Goal: Information Seeking & Learning: Learn about a topic

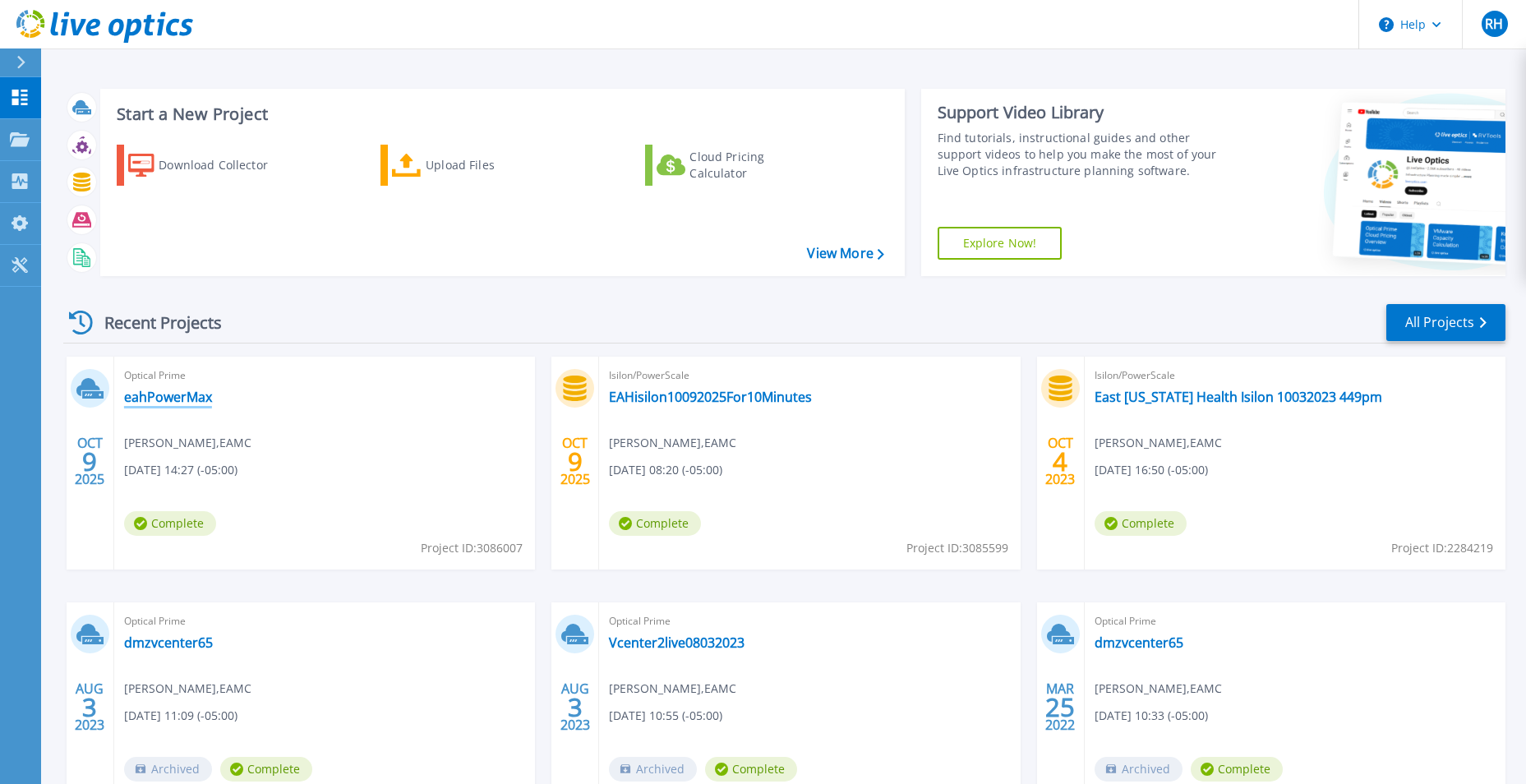
click at [143, 392] on link "eahPowerMax" at bounding box center [168, 397] width 88 height 16
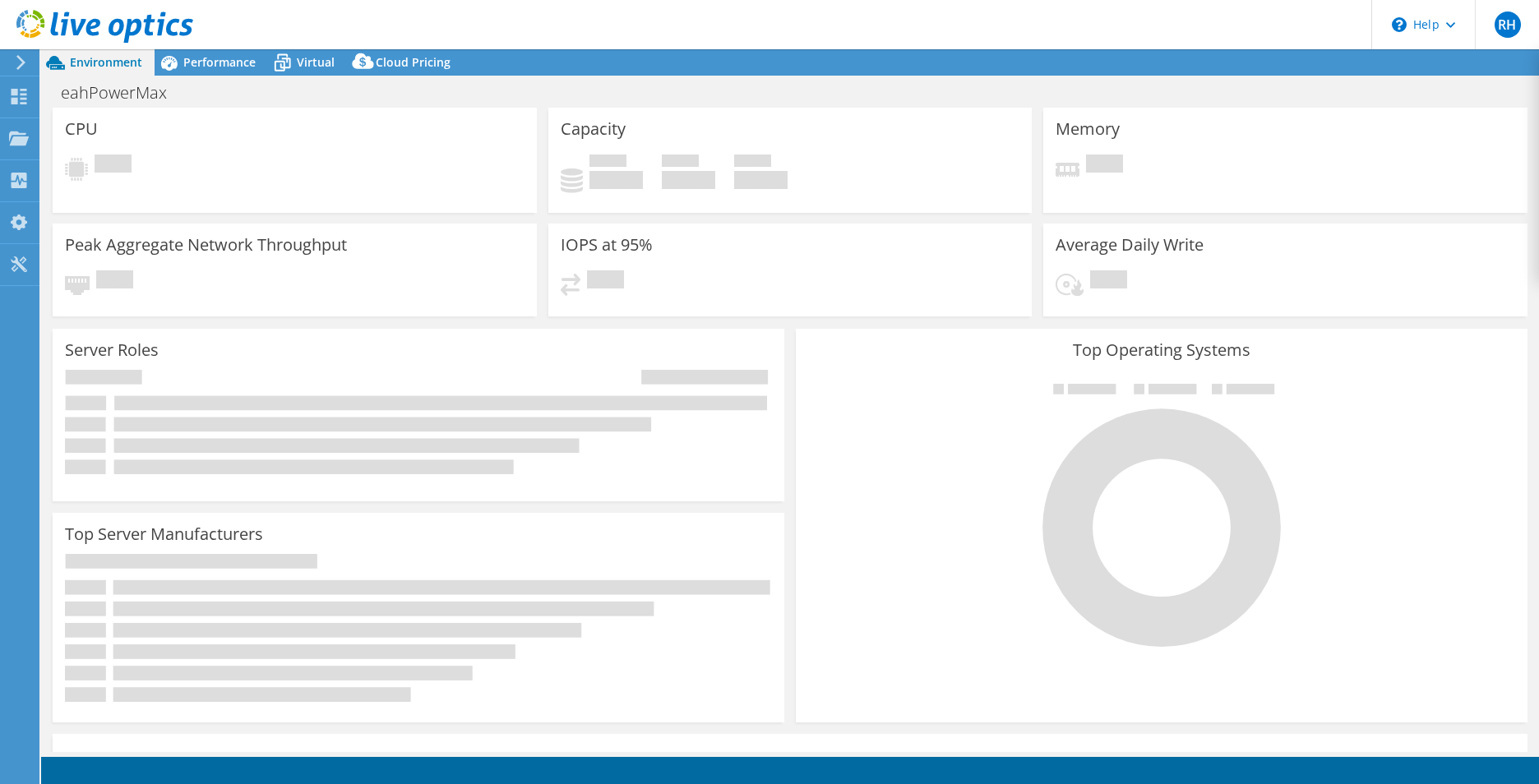
select select "USD"
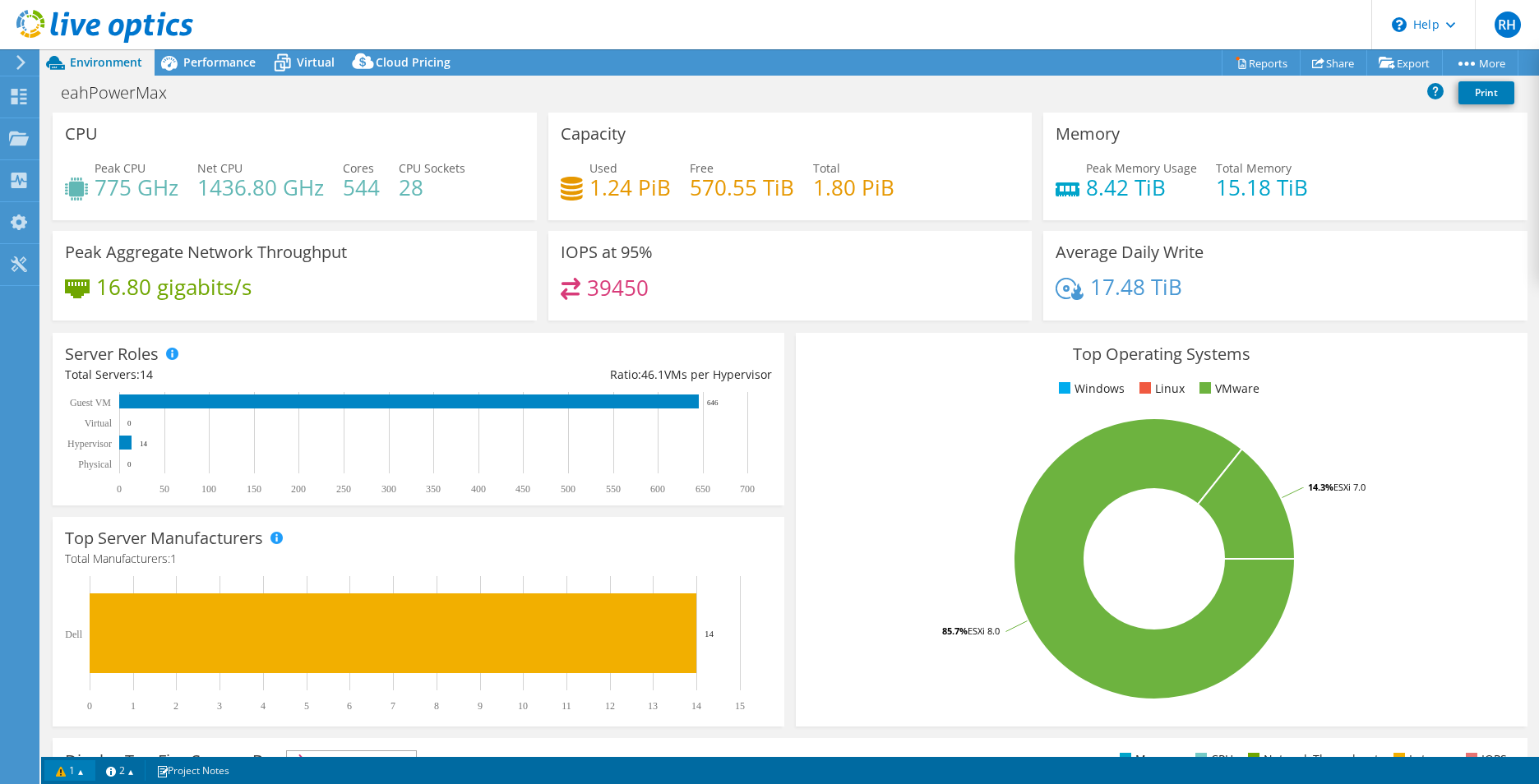
click at [80, 768] on link "1" at bounding box center [69, 770] width 51 height 21
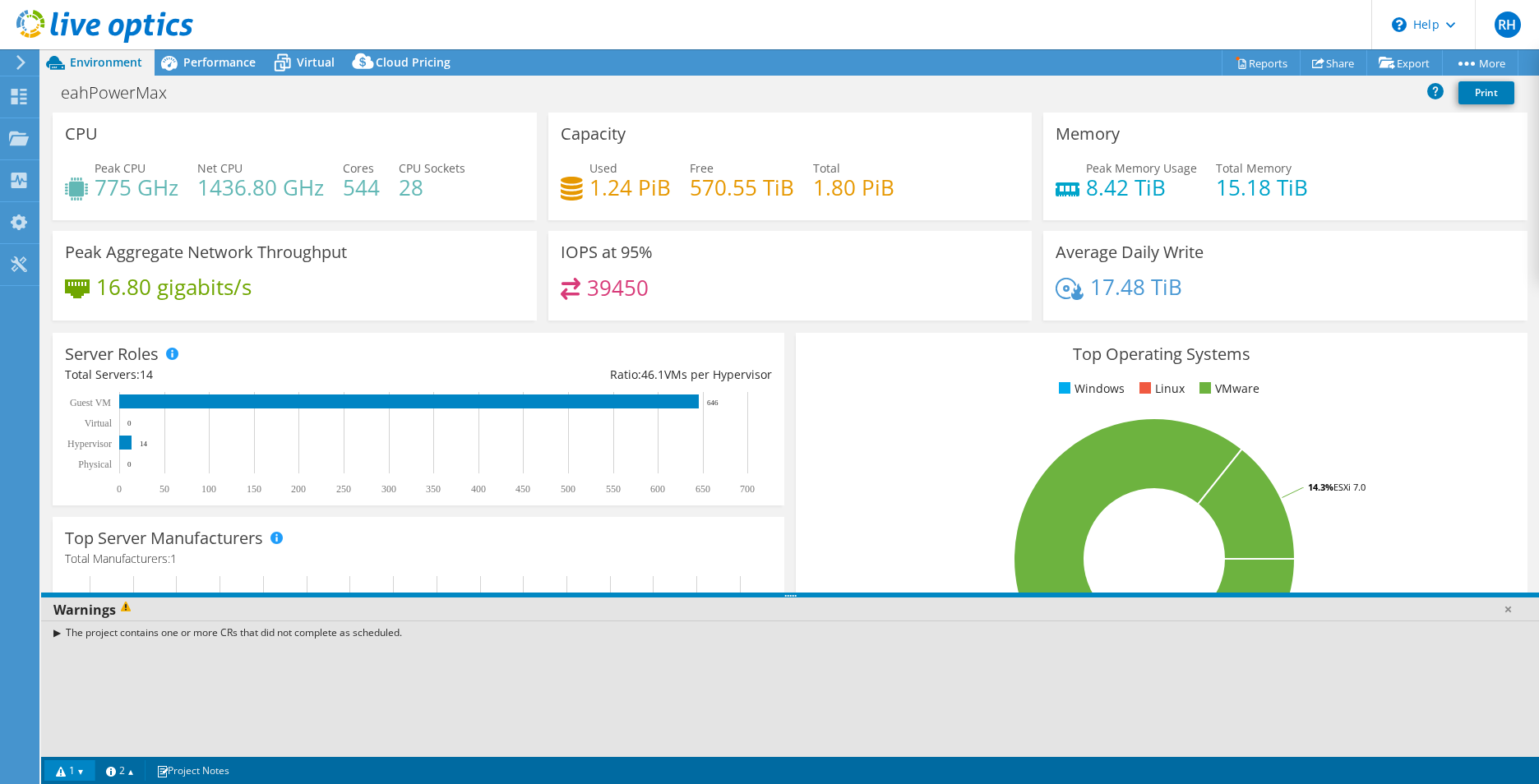
click at [59, 634] on div "The project contains one or more CRs that did not complete as scheduled." at bounding box center [790, 632] width 1498 height 23
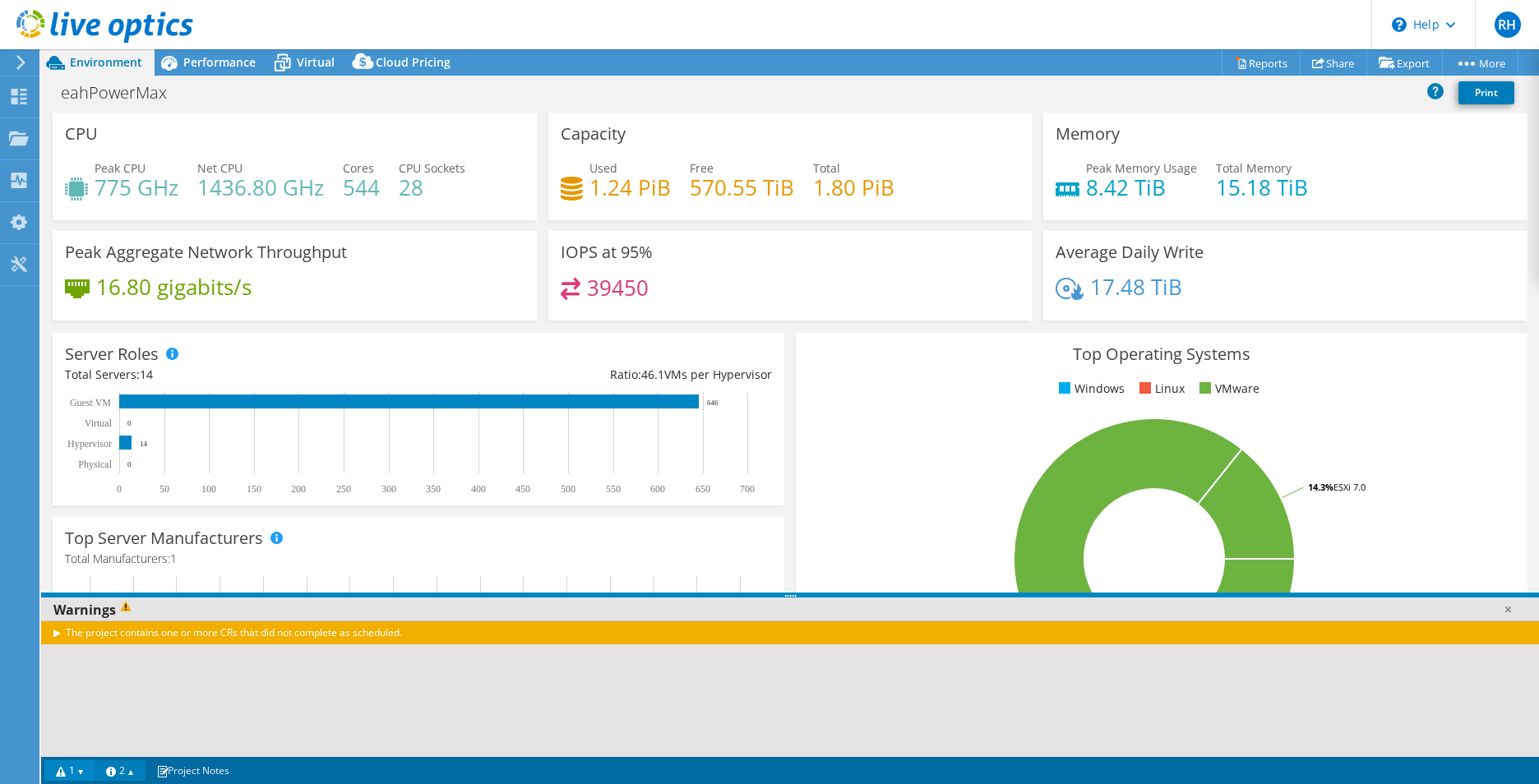
click at [133, 769] on link "2" at bounding box center [120, 770] width 51 height 21
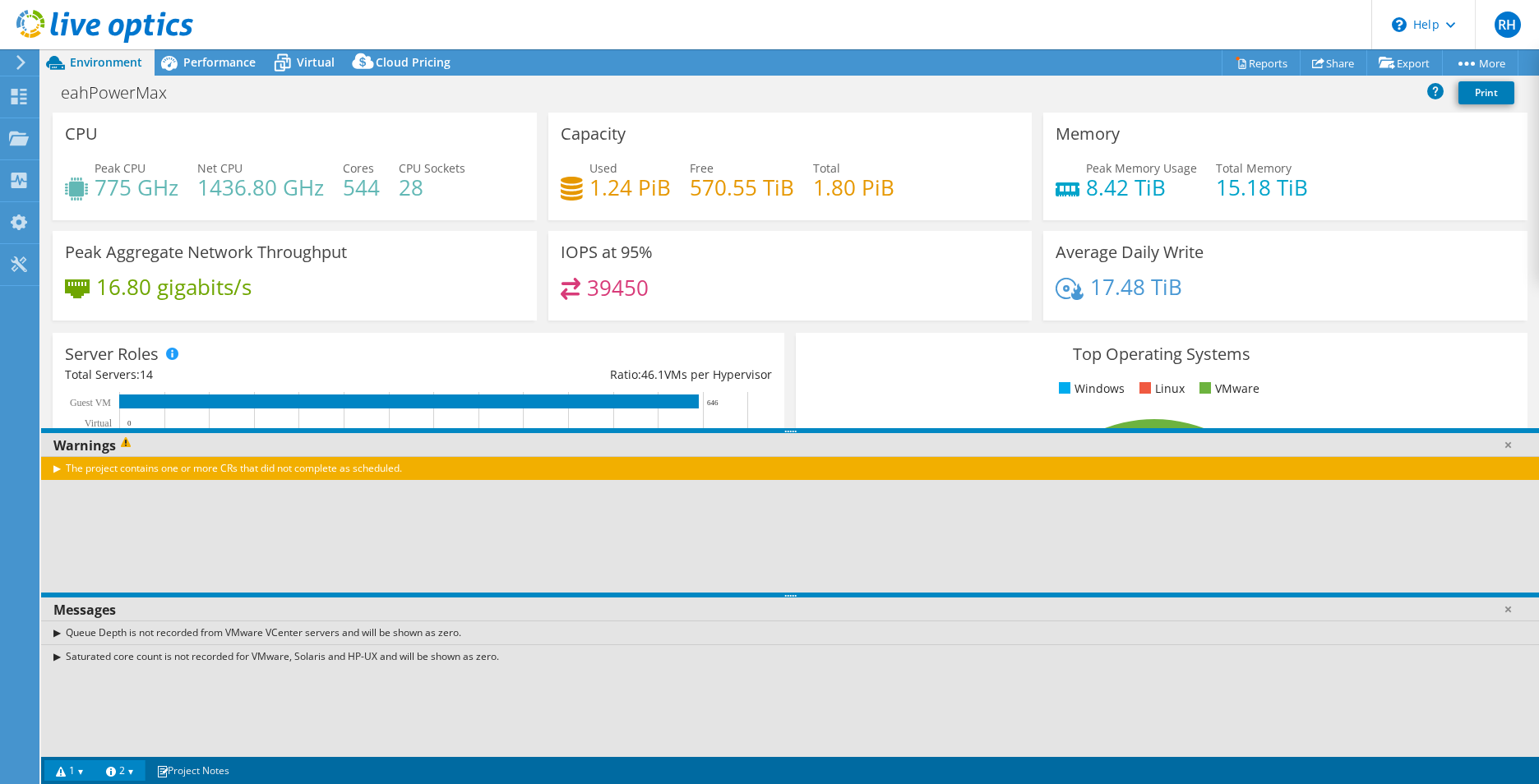
click at [347, 366] on div "Server Roles Physical Servers represent bare metal servers that were targets of…" at bounding box center [418, 419] width 731 height 173
drag, startPoint x: 347, startPoint y: 366, endPoint x: 160, endPoint y: 716, distance: 396.8
click at [160, 716] on div "Queue Depth is not recorded from VMware VCenter servers and will be shown as ze…" at bounding box center [790, 689] width 1498 height 137
click at [123, 770] on link "2" at bounding box center [120, 770] width 51 height 21
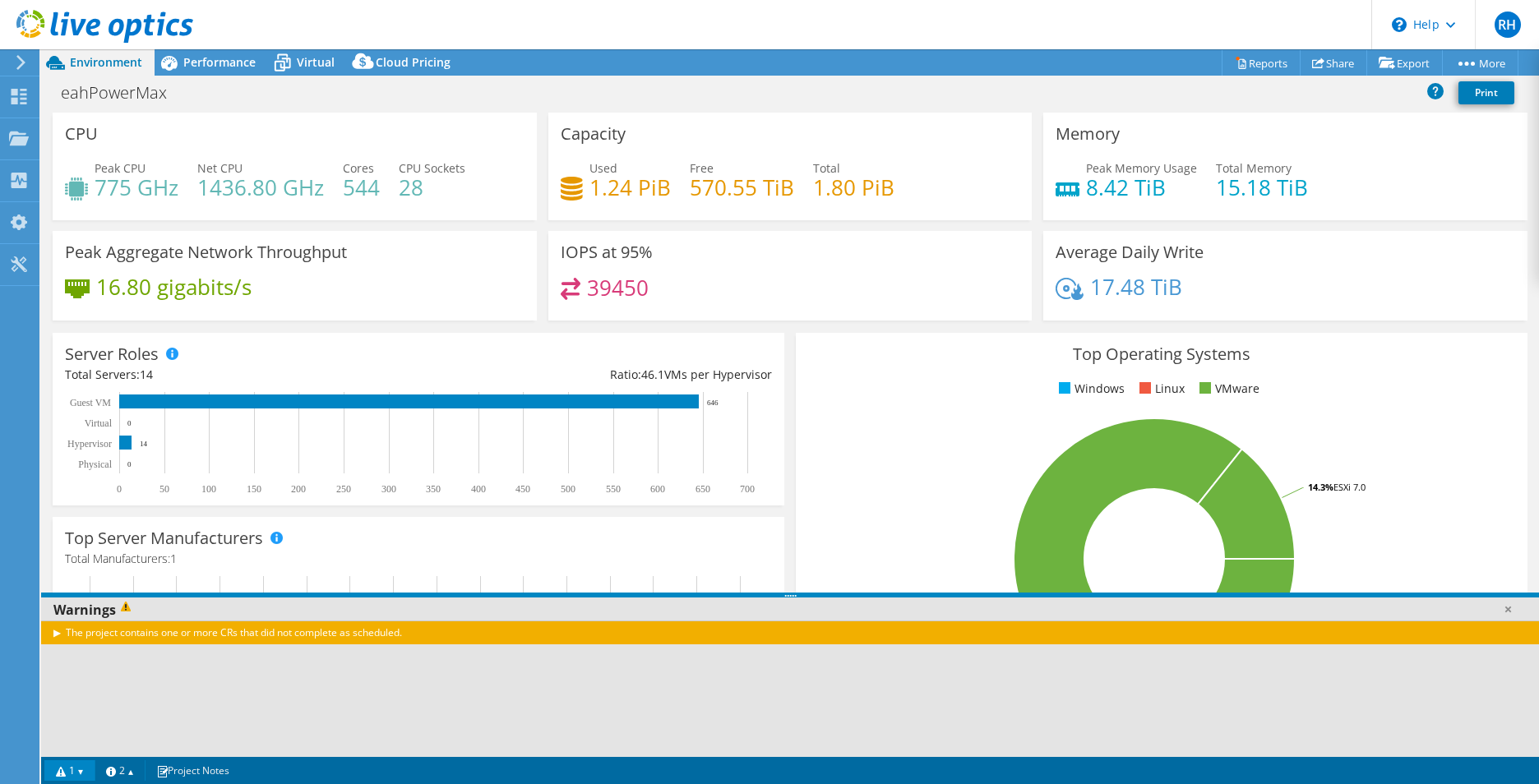
click at [76, 770] on link "1" at bounding box center [69, 770] width 51 height 21
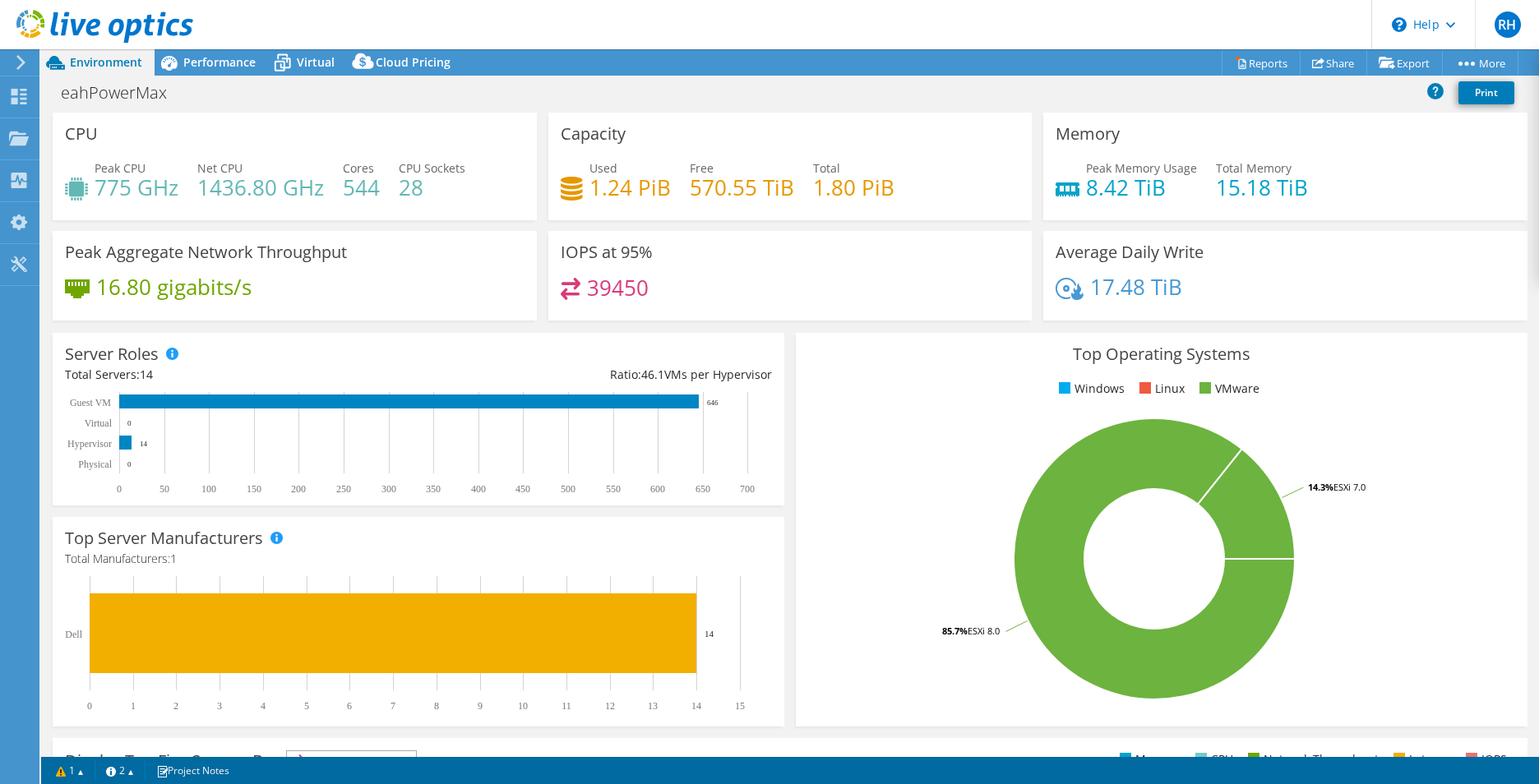
click at [17, 68] on use at bounding box center [21, 62] width 9 height 14
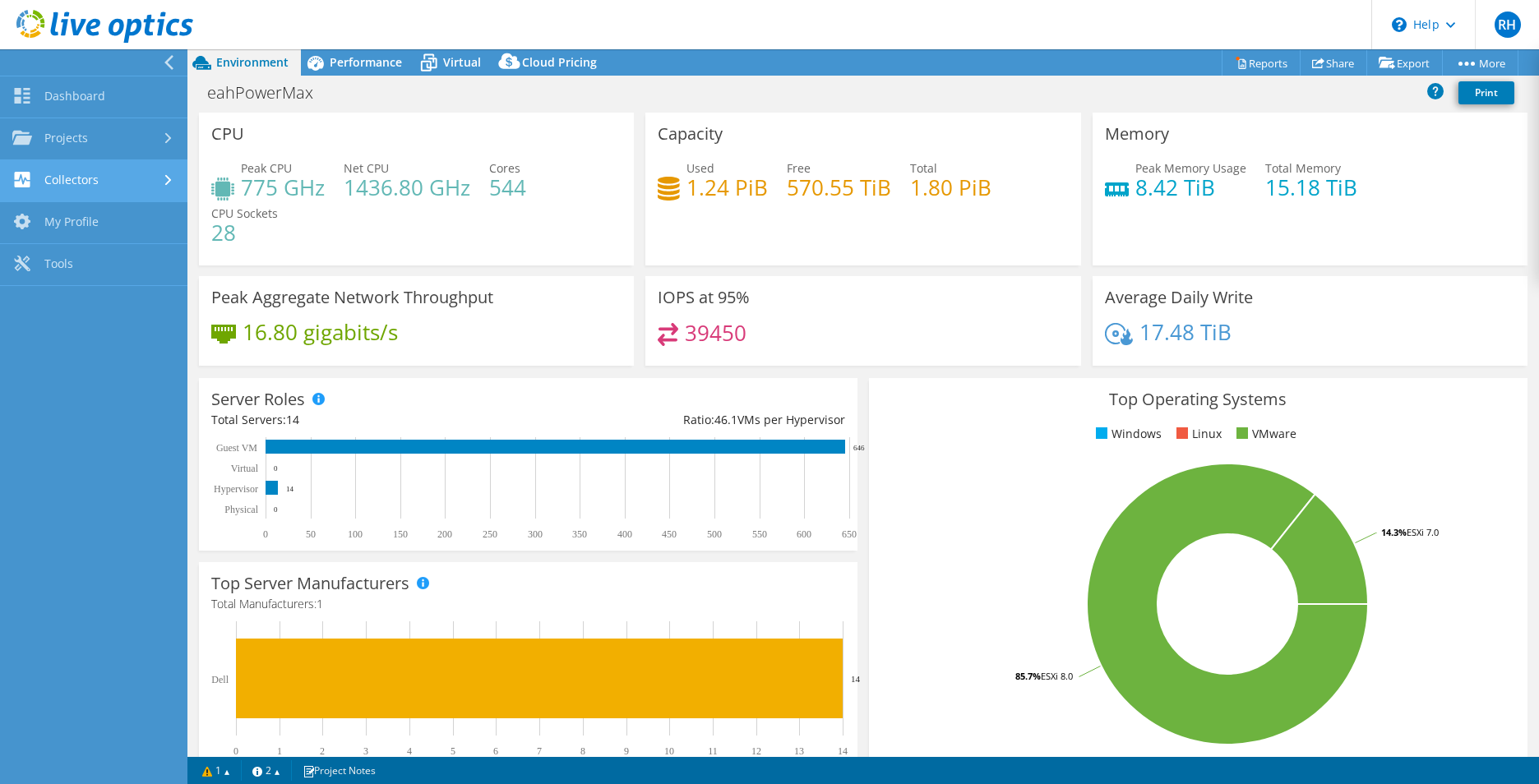
click at [86, 184] on link "Collectors" at bounding box center [94, 181] width 187 height 42
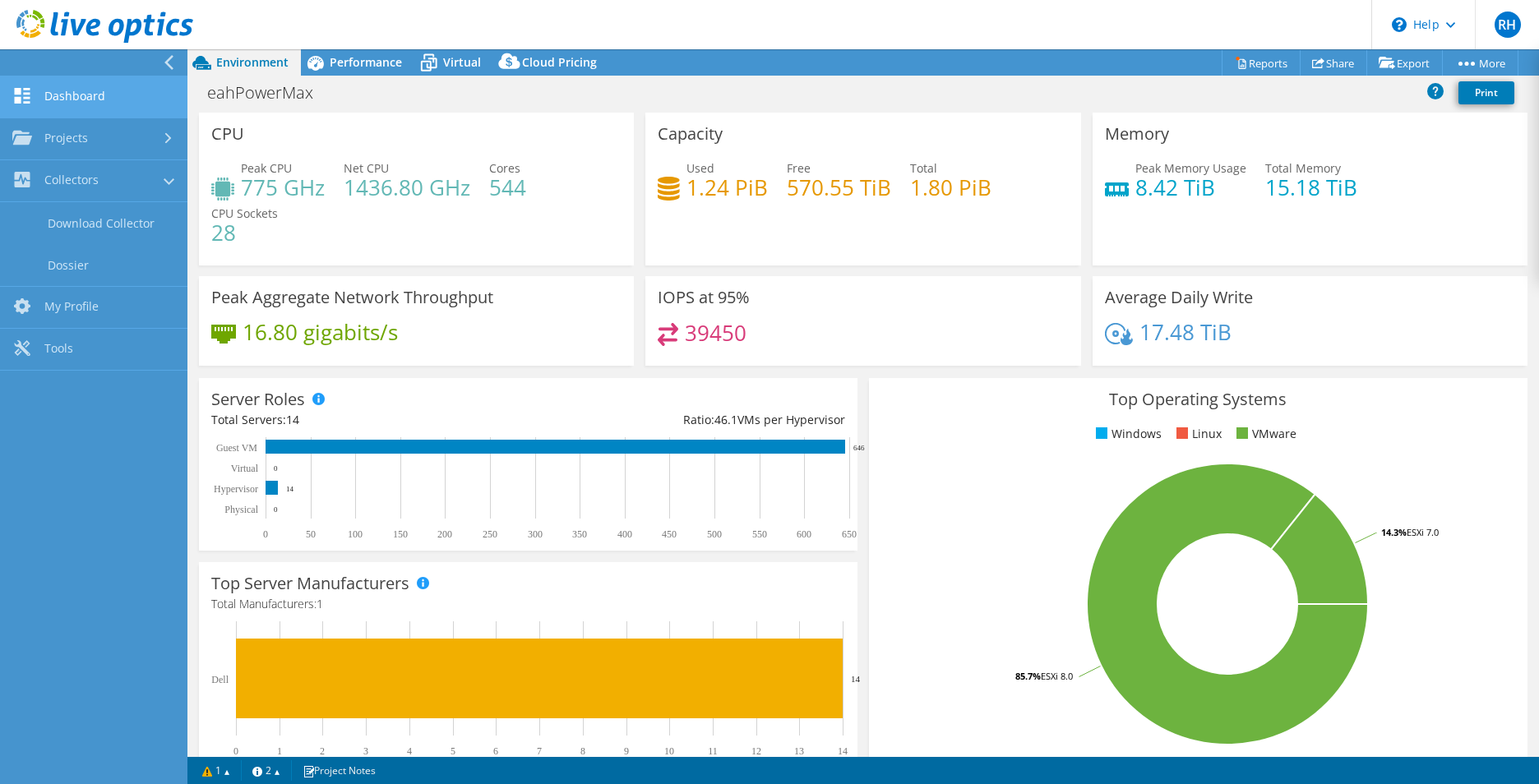
click at [99, 77] on div "Dashboard Projects Search Projects Upload SIOKIT & Files Optical Prime Collecto…" at bounding box center [94, 223] width 187 height 295
click at [97, 86] on link "Dashboard" at bounding box center [94, 97] width 187 height 42
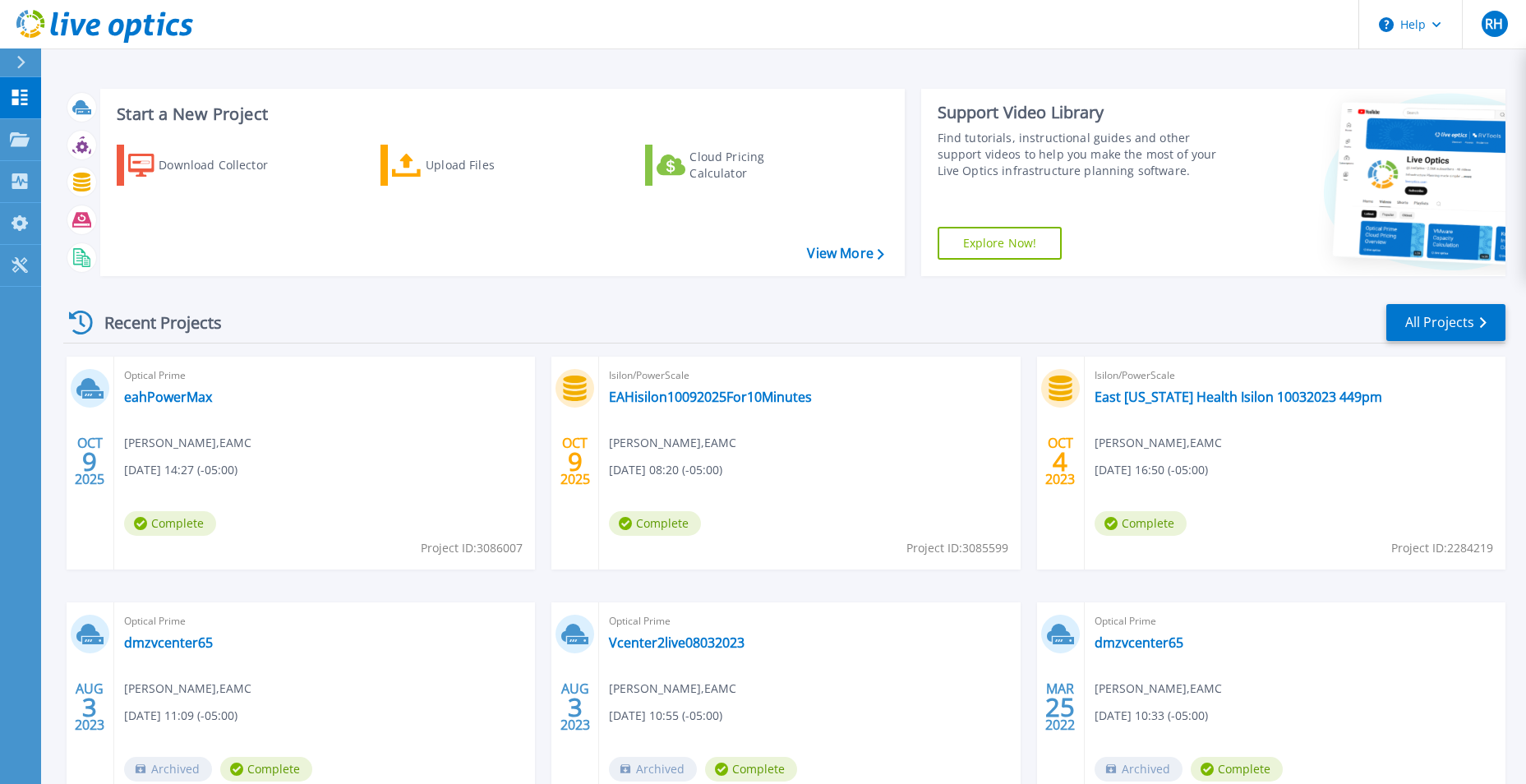
drag, startPoint x: 252, startPoint y: 203, endPoint x: 210, endPoint y: 235, distance: 52.8
click at [253, 208] on div "Download Collector Upload Files Cloud Pricing Calculator" at bounding box center [500, 200] width 793 height 137
click at [165, 399] on link "eahPowerMax" at bounding box center [168, 397] width 88 height 16
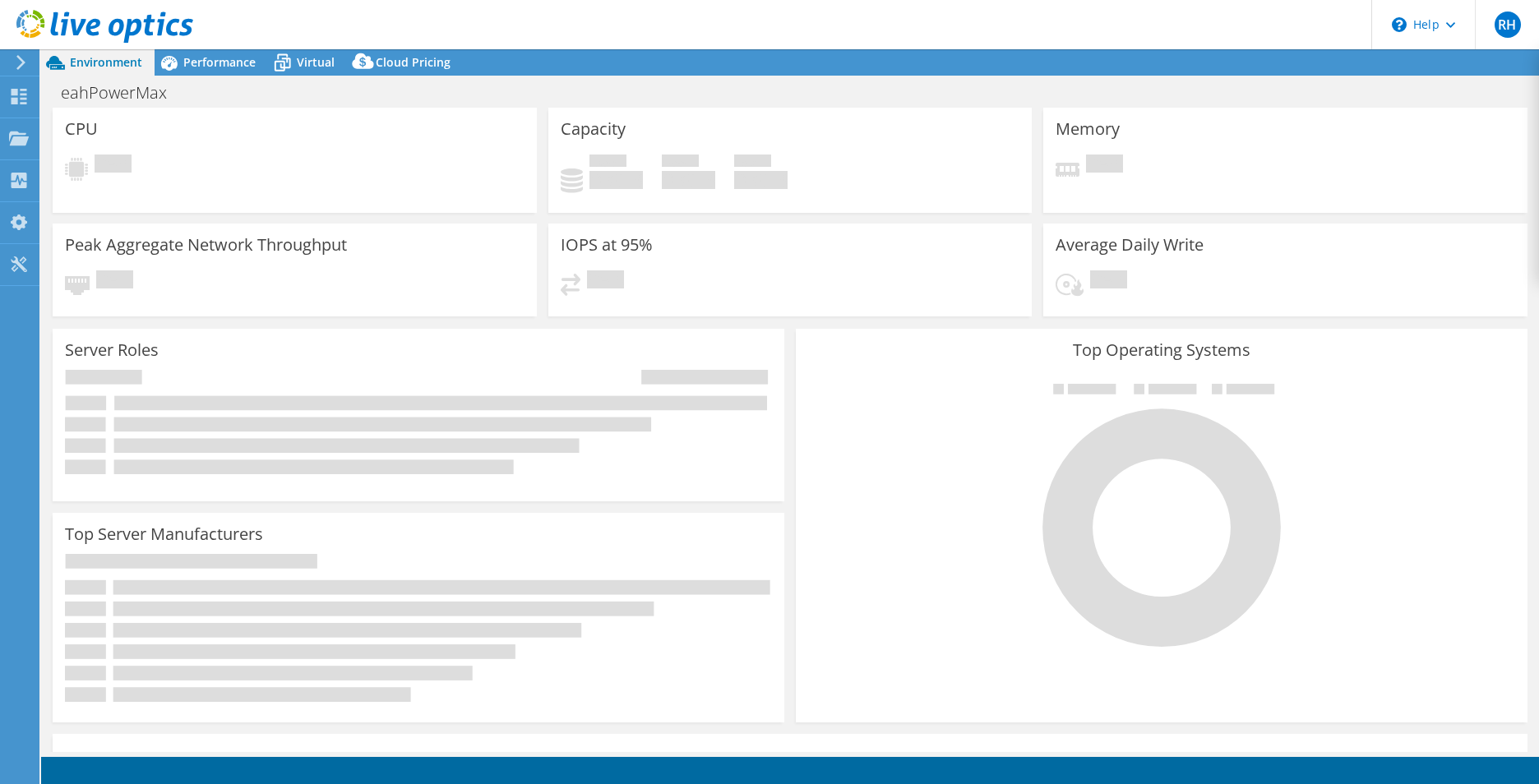
select select "USD"
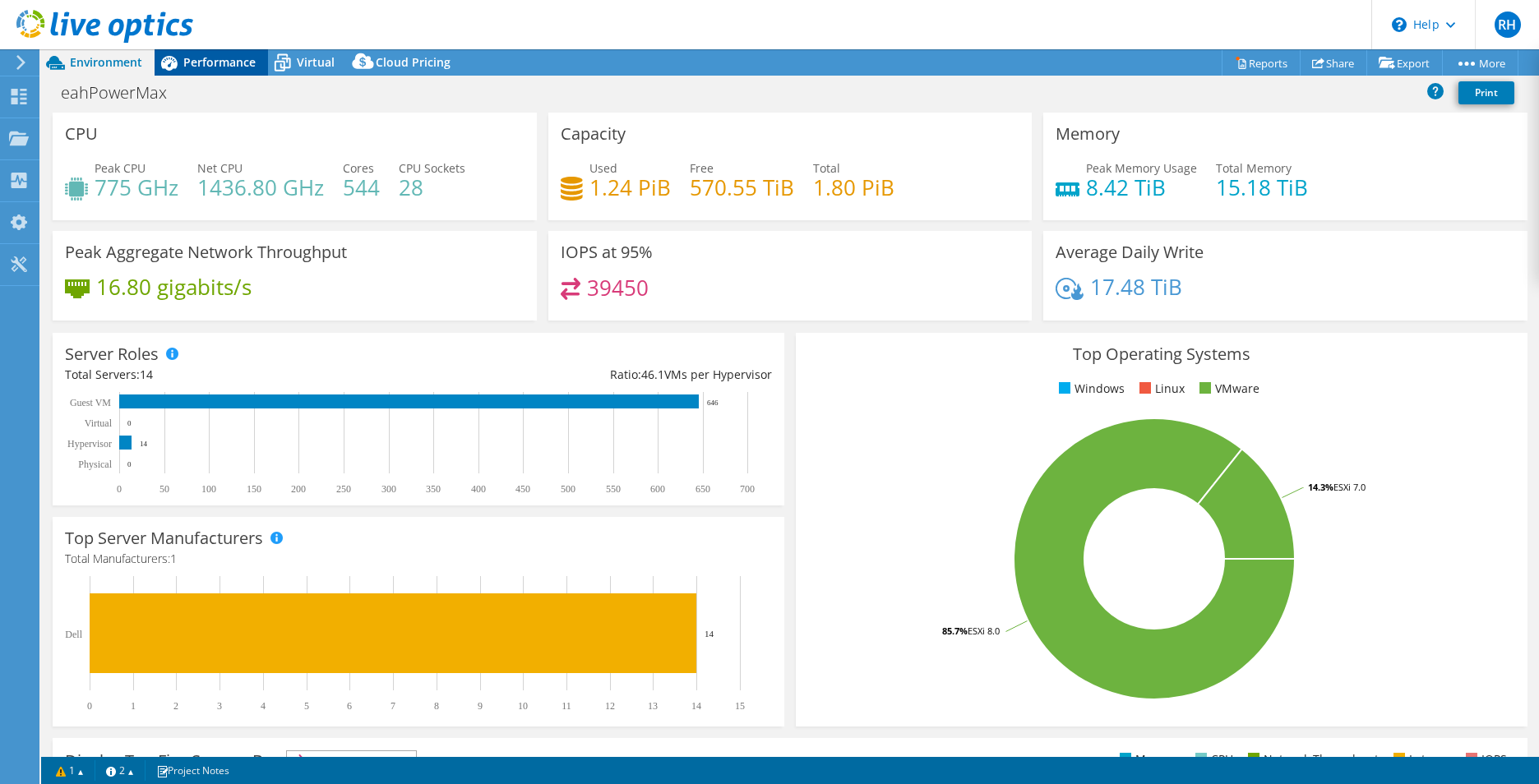
click at [183, 64] on icon at bounding box center [169, 63] width 29 height 29
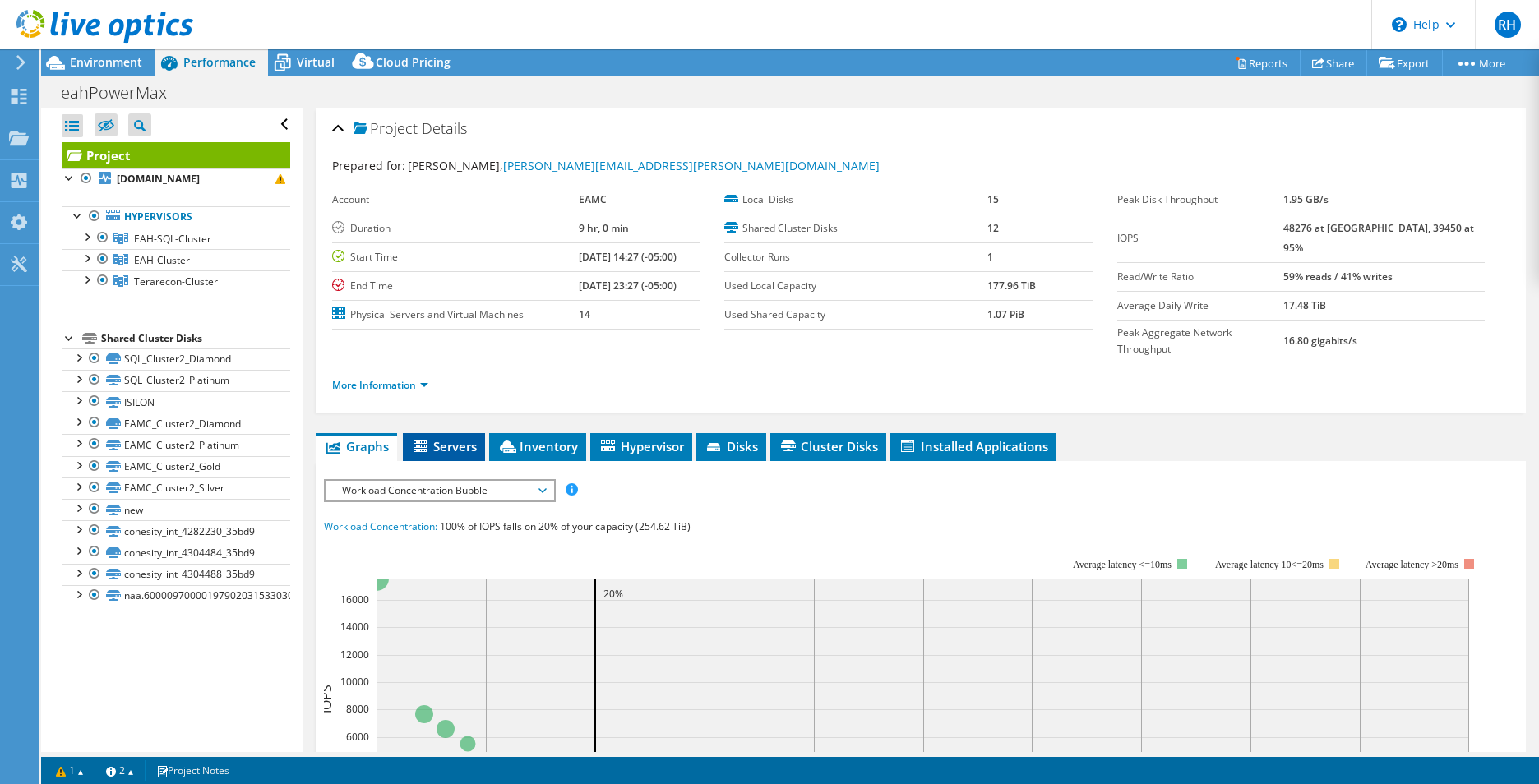
click at [440, 438] on span "Servers" at bounding box center [443, 446] width 66 height 16
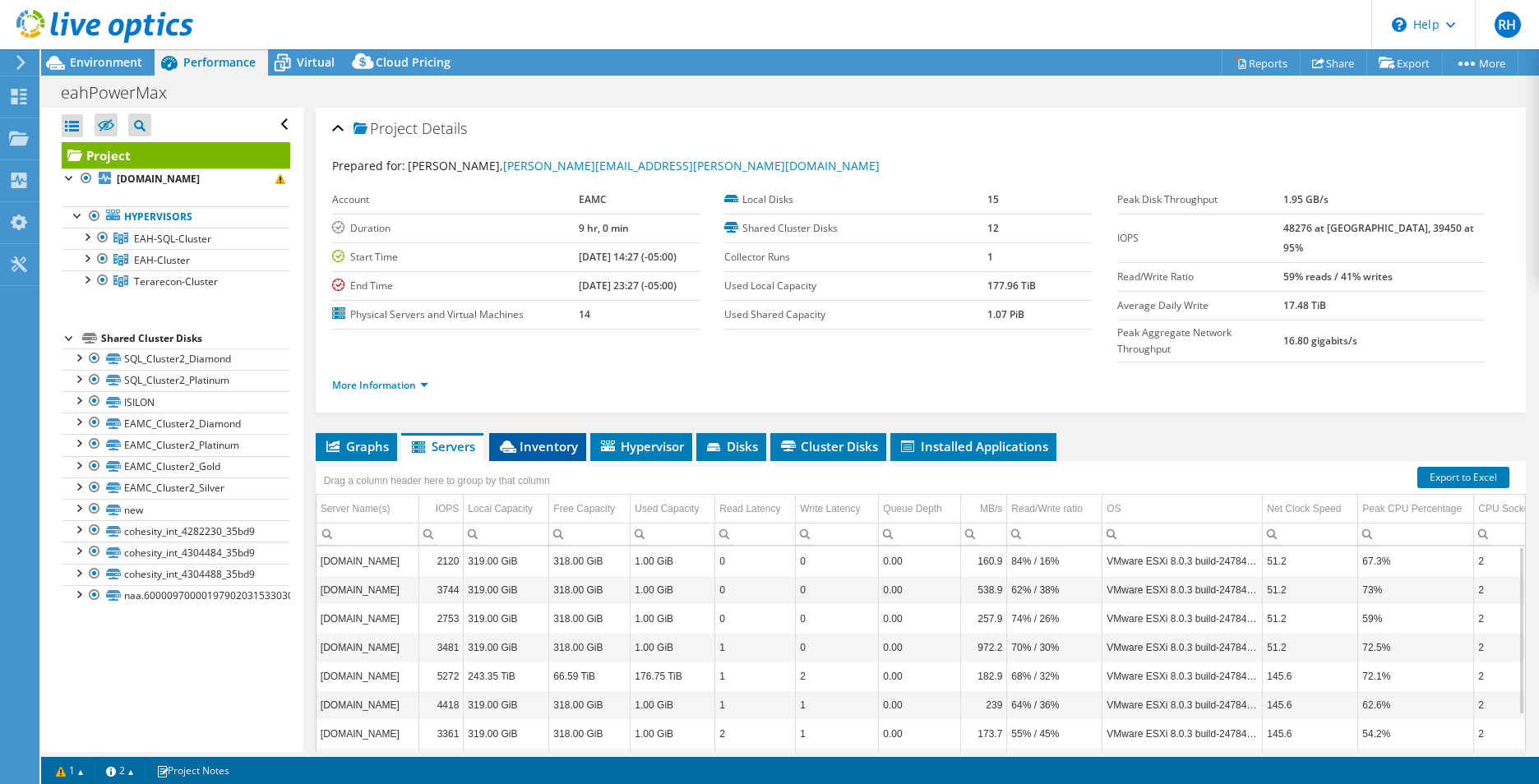
click at [521, 438] on span "Inventory" at bounding box center [537, 446] width 80 height 16
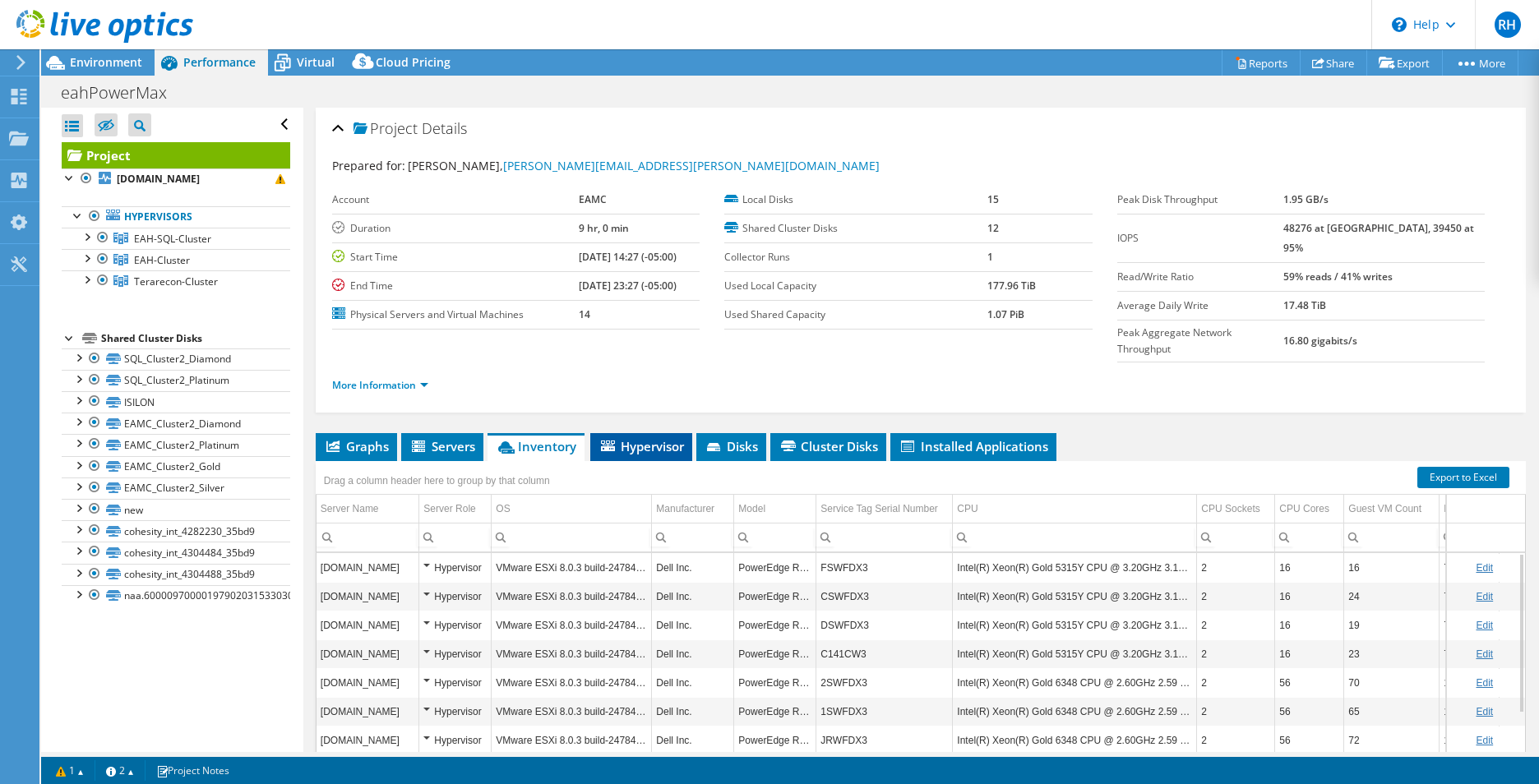
click at [634, 438] on span "Hypervisor" at bounding box center [641, 446] width 86 height 16
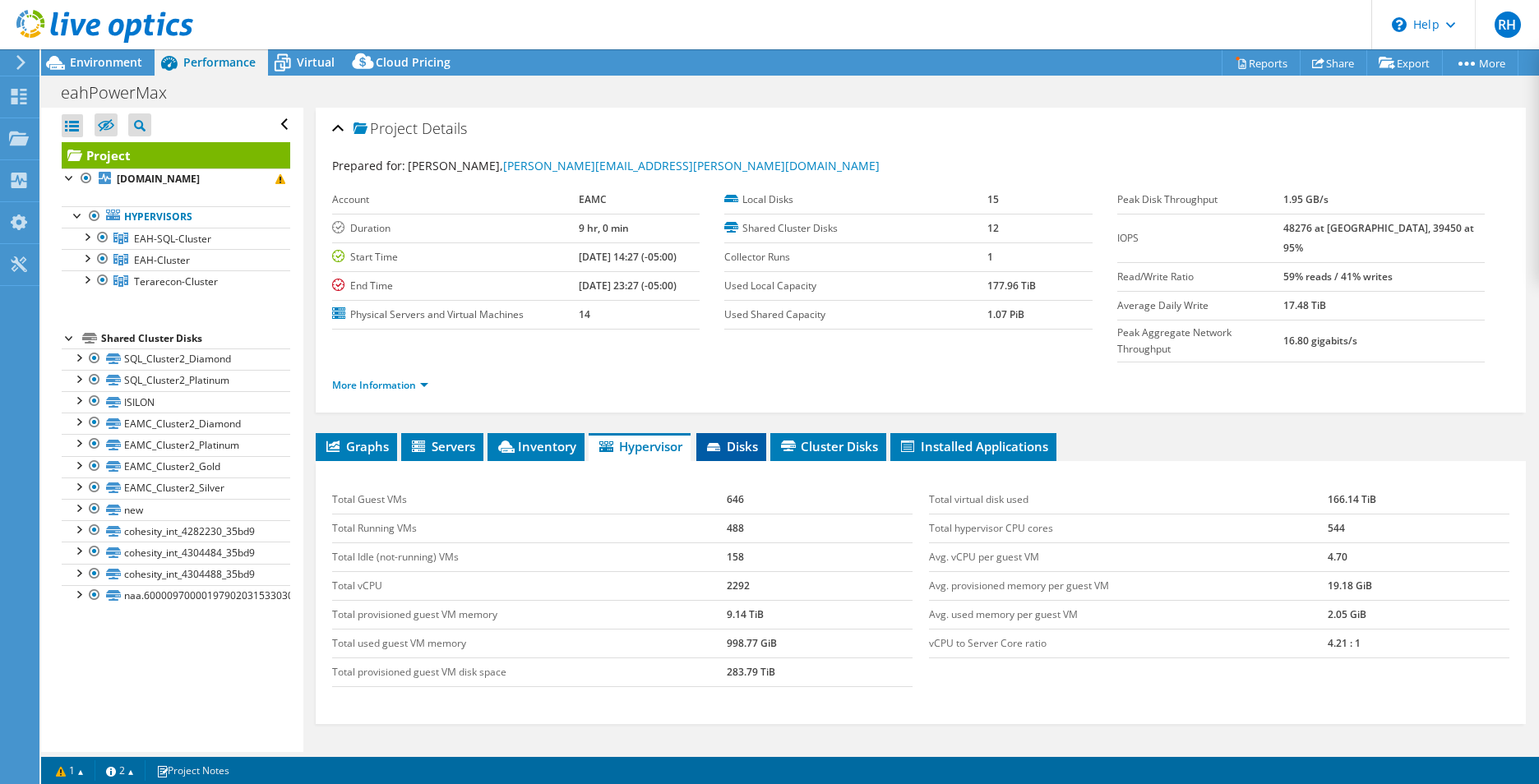
drag, startPoint x: 634, startPoint y: 413, endPoint x: 736, endPoint y: 410, distance: 102.0
click at [736, 438] on span "Disks" at bounding box center [730, 446] width 53 height 16
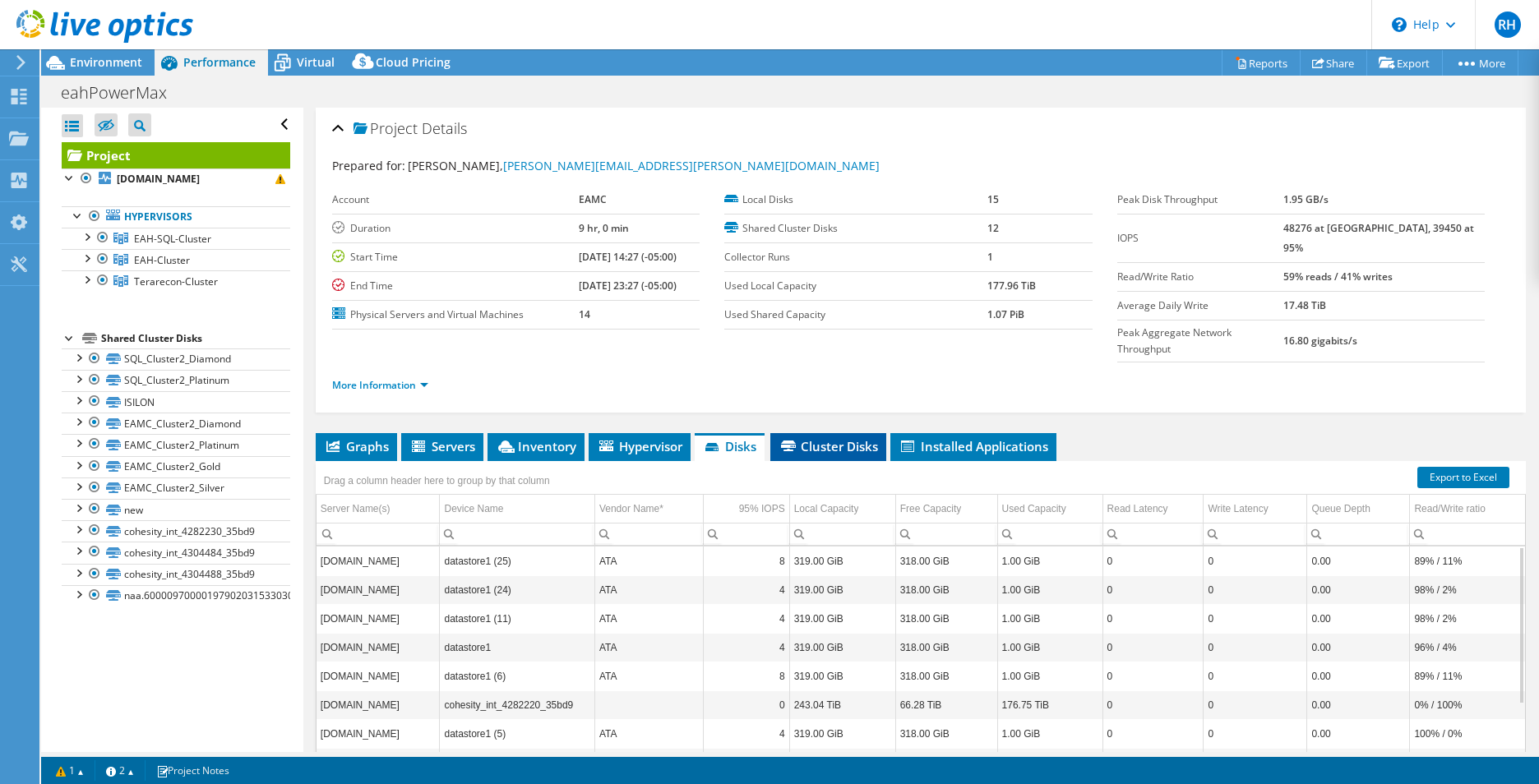
click at [827, 438] on span "Cluster Disks" at bounding box center [828, 446] width 99 height 16
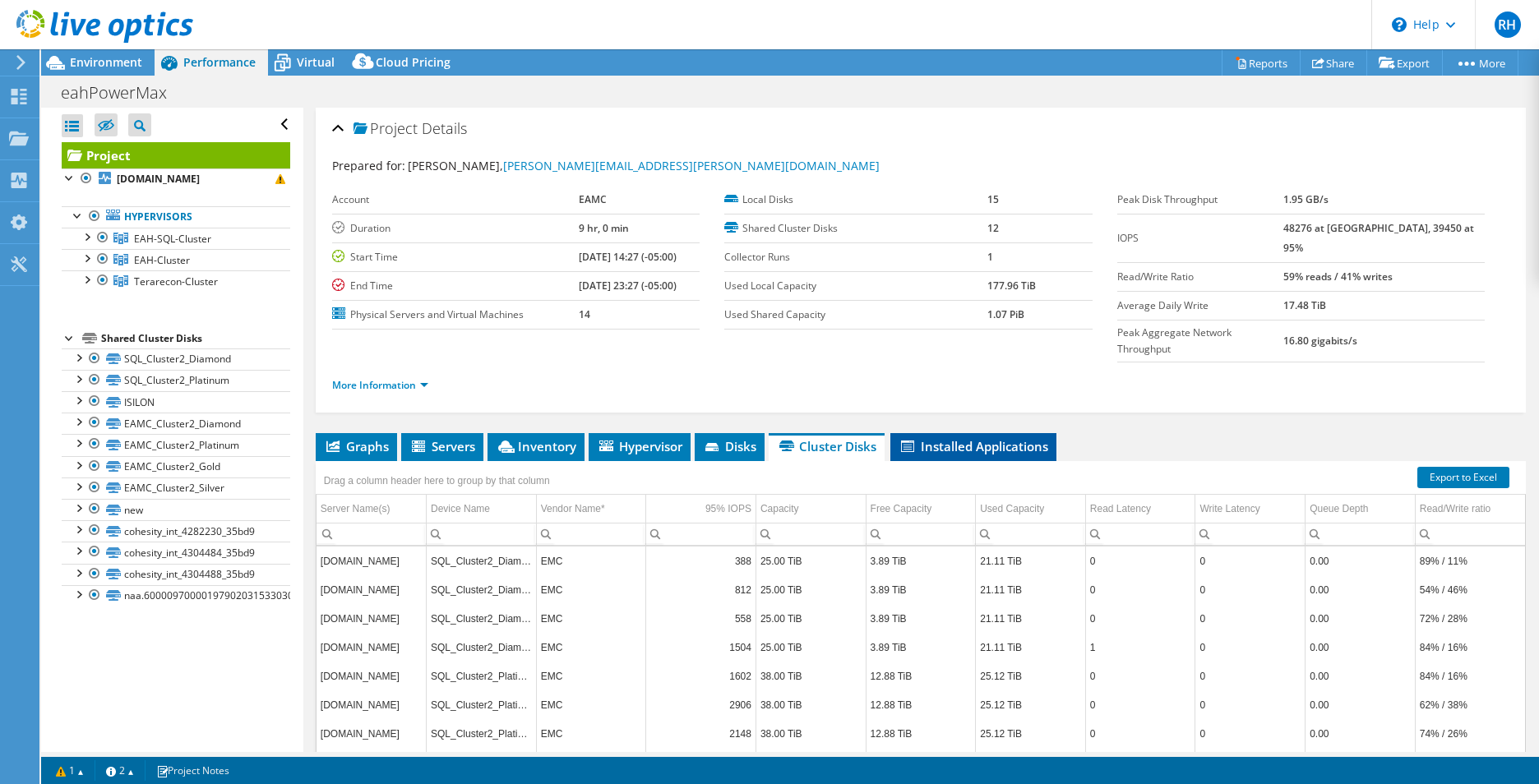
drag, startPoint x: 827, startPoint y: 406, endPoint x: 1016, endPoint y: 412, distance: 189.1
click at [1016, 438] on span "Installed Applications" at bounding box center [973, 446] width 149 height 16
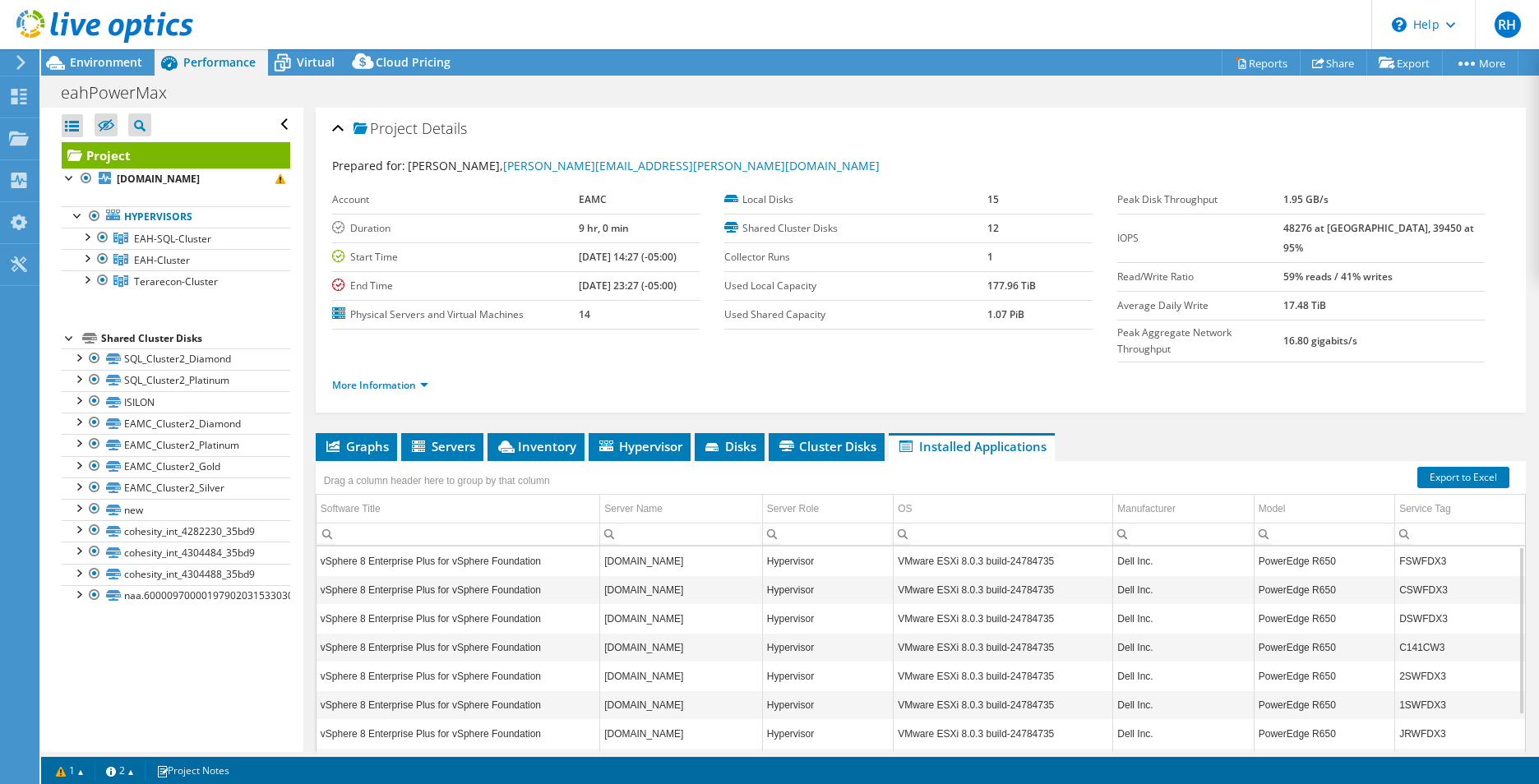
click at [18, 51] on div at bounding box center [96, 27] width 194 height 55
click at [16, 67] on icon at bounding box center [21, 62] width 13 height 14
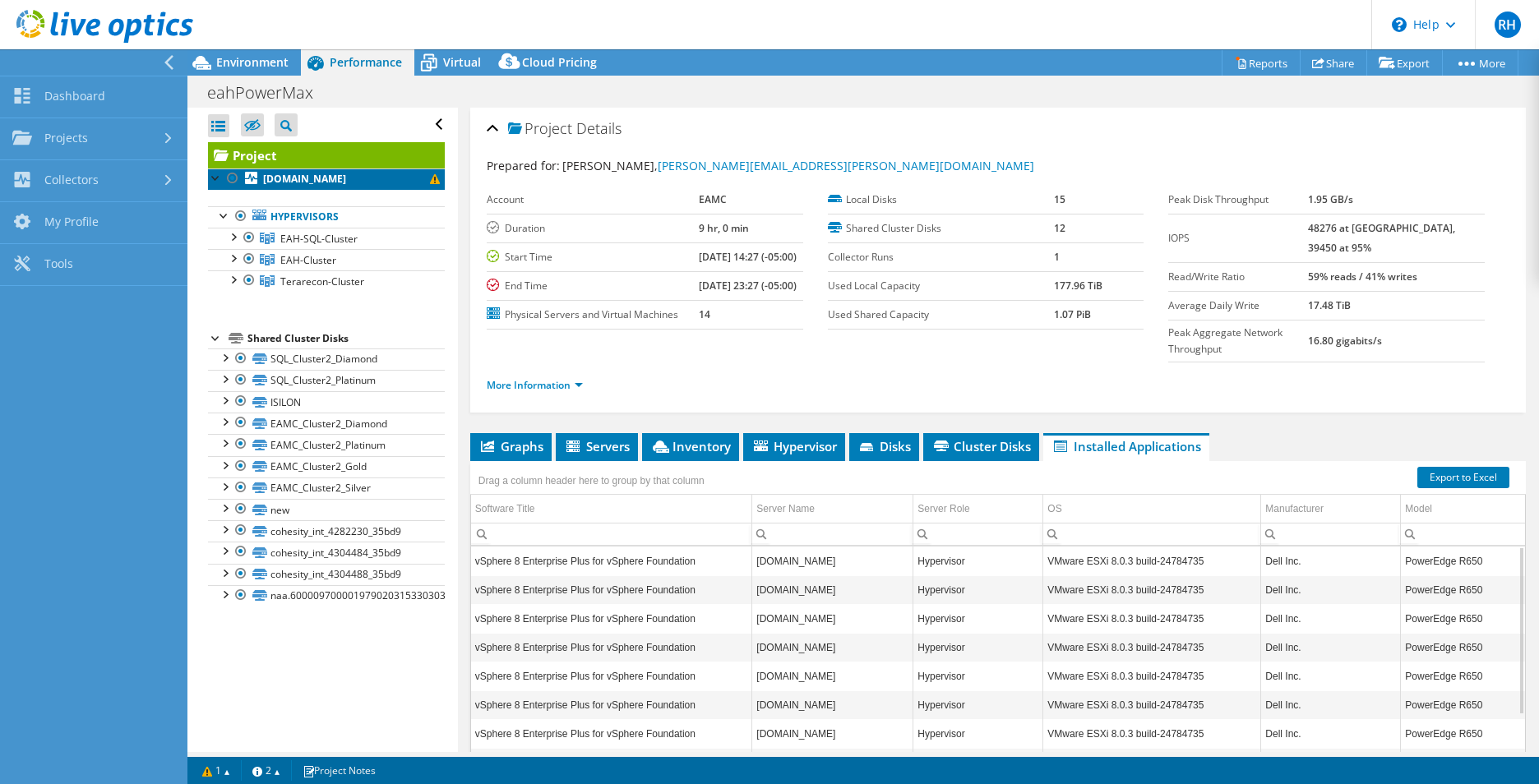
click at [307, 179] on b "esxi08.ad.eamc.org" at bounding box center [304, 179] width 83 height 14
